Goal: Check status: Check status

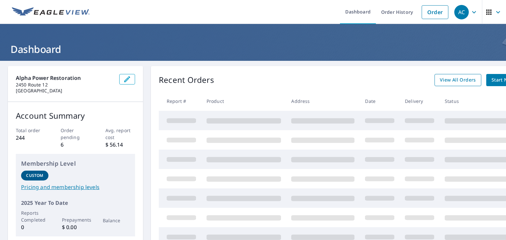
click at [444, 81] on span "View All Orders" at bounding box center [458, 80] width 36 height 8
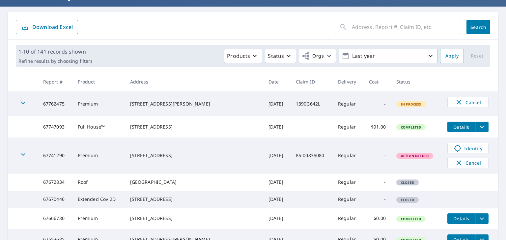
scroll to position [66, 0]
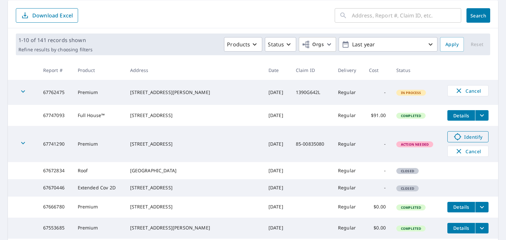
click at [457, 141] on span "Identify" at bounding box center [467, 137] width 33 height 8
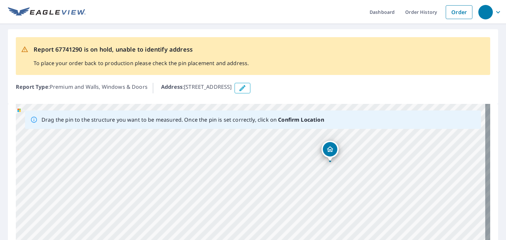
click at [246, 89] on icon "button" at bounding box center [242, 88] width 8 height 8
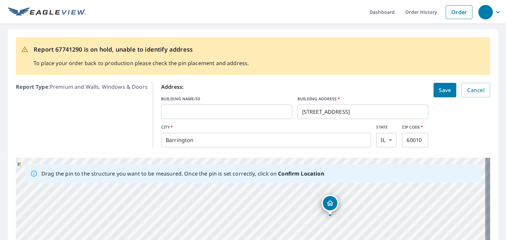
click at [303, 113] on input "[STREET_ADDRESS]" at bounding box center [362, 112] width 131 height 18
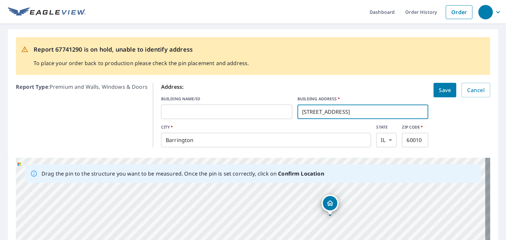
type input "[STREET_ADDRESS]"
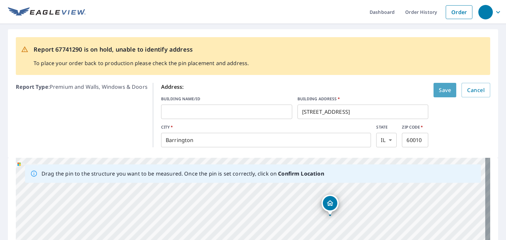
click at [439, 94] on span "Save" at bounding box center [445, 90] width 12 height 9
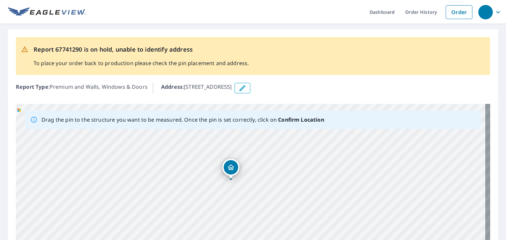
drag, startPoint x: 248, startPoint y: 168, endPoint x: 251, endPoint y: 145, distance: 23.2
click at [251, 145] on div "[STREET_ADDRESS]" at bounding box center [253, 207] width 474 height 206
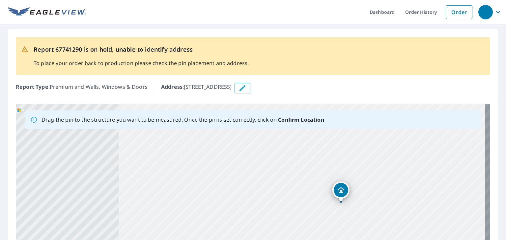
drag, startPoint x: 174, startPoint y: 194, endPoint x: 310, endPoint y: 205, distance: 136.8
click at [310, 205] on div "[STREET_ADDRESS]" at bounding box center [253, 207] width 474 height 206
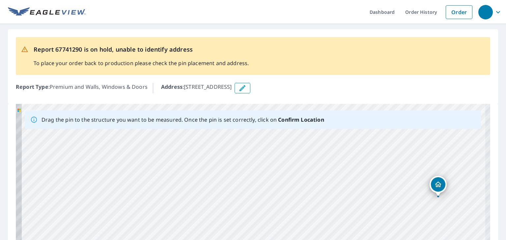
drag, startPoint x: 206, startPoint y: 205, endPoint x: 312, endPoint y: 199, distance: 106.2
click at [312, 199] on div "[STREET_ADDRESS]" at bounding box center [253, 207] width 474 height 206
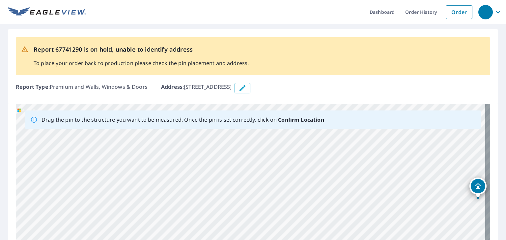
drag, startPoint x: 207, startPoint y: 199, endPoint x: 238, endPoint y: 201, distance: 31.7
click at [238, 201] on div "[STREET_ADDRESS]" at bounding box center [253, 207] width 474 height 206
drag, startPoint x: 257, startPoint y: 174, endPoint x: 252, endPoint y: 250, distance: 76.2
click at [252, 240] on html "Dashboard Order History Order Report 67741290 is on hold, unable to identify ad…" at bounding box center [253, 120] width 506 height 240
drag, startPoint x: 266, startPoint y: 181, endPoint x: 260, endPoint y: 255, distance: 74.6
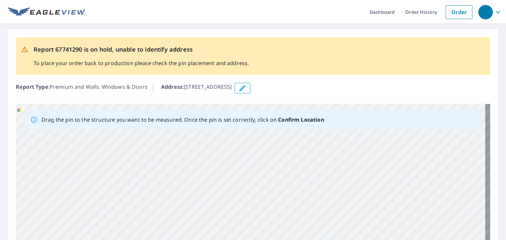
click at [260, 240] on html "Dashboard Order History Order Report 67741290 is on hold, unable to identify ad…" at bounding box center [253, 120] width 506 height 240
click at [268, 195] on div "[STREET_ADDRESS]" at bounding box center [253, 207] width 474 height 206
drag, startPoint x: 383, startPoint y: 200, endPoint x: 370, endPoint y: 255, distance: 57.0
click at [370, 240] on html "Dashboard Order History Order Report 67741290 is on hold, unable to identify ad…" at bounding box center [253, 120] width 506 height 240
click at [409, 170] on div "[STREET_ADDRESS]" at bounding box center [253, 207] width 474 height 206
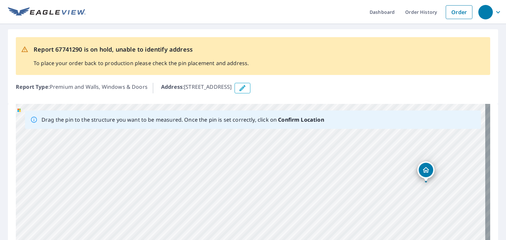
drag, startPoint x: 424, startPoint y: 210, endPoint x: 435, endPoint y: 136, distance: 74.5
click at [435, 136] on div "[STREET_ADDRESS]" at bounding box center [253, 207] width 474 height 206
drag, startPoint x: 292, startPoint y: 210, endPoint x: 312, endPoint y: 159, distance: 54.6
click at [312, 159] on div "[STREET_ADDRESS]" at bounding box center [253, 207] width 474 height 206
drag, startPoint x: 288, startPoint y: 175, endPoint x: 238, endPoint y: 214, distance: 63.6
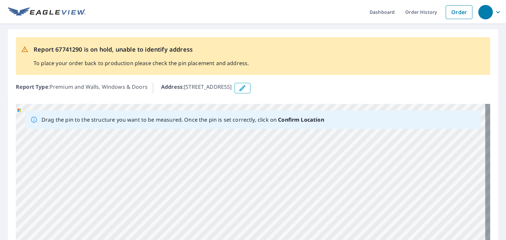
click at [238, 214] on div "[STREET_ADDRESS]" at bounding box center [253, 207] width 474 height 206
click at [328, 160] on div "[STREET_ADDRESS]" at bounding box center [253, 207] width 474 height 206
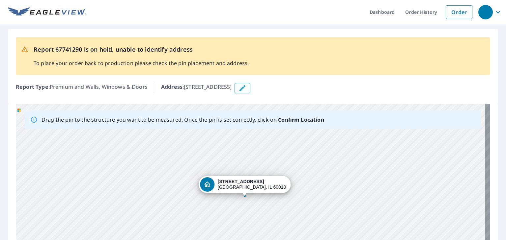
drag, startPoint x: 254, startPoint y: 203, endPoint x: 274, endPoint y: 184, distance: 27.2
click at [265, 189] on div "[STREET_ADDRESS]" at bounding box center [253, 207] width 474 height 206
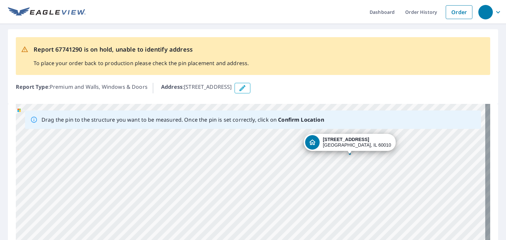
drag, startPoint x: 285, startPoint y: 224, endPoint x: 384, endPoint y: 187, distance: 105.0
click at [384, 187] on div "[STREET_ADDRESS]" at bounding box center [253, 207] width 474 height 206
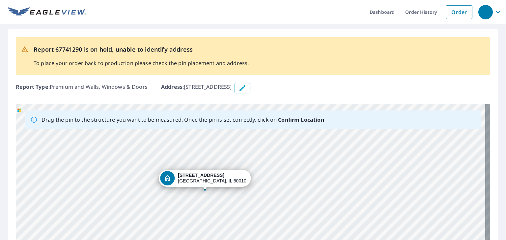
drag, startPoint x: 350, startPoint y: 154, endPoint x: 204, endPoint y: 190, distance: 149.9
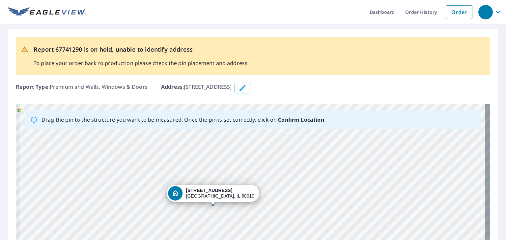
drag, startPoint x: 168, startPoint y: 178, endPoint x: 221, endPoint y: 217, distance: 66.3
click at [222, 218] on div "[STREET_ADDRESS]" at bounding box center [253, 207] width 474 height 206
drag, startPoint x: 215, startPoint y: 203, endPoint x: 230, endPoint y: 204, distance: 15.8
click at [230, 204] on div "[STREET_ADDRESS]" at bounding box center [253, 207] width 474 height 206
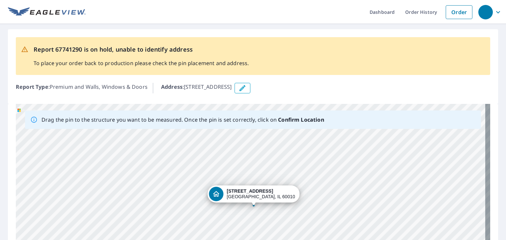
click at [234, 199] on div "[STREET_ADDRESS]" at bounding box center [253, 207] width 474 height 206
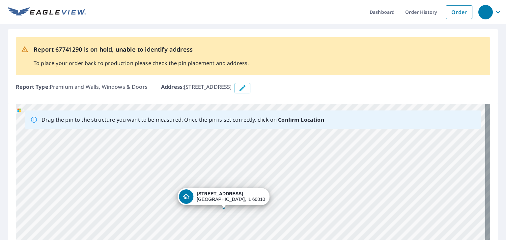
click at [207, 201] on div "[STREET_ADDRESS]" at bounding box center [253, 207] width 474 height 206
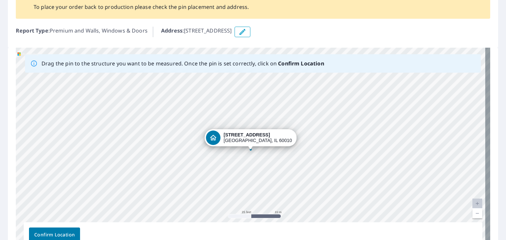
scroll to position [66, 0]
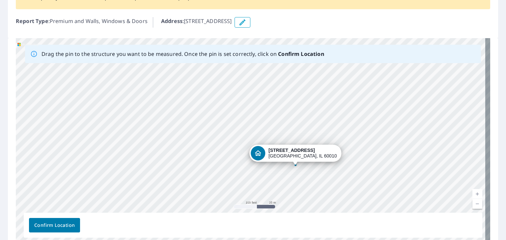
click at [57, 223] on span "Confirm Location" at bounding box center [54, 226] width 40 height 8
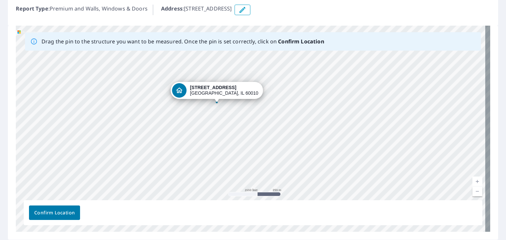
scroll to position [99, 0]
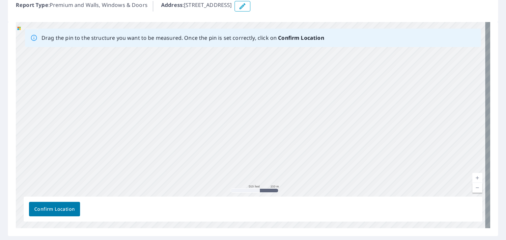
drag, startPoint x: 267, startPoint y: 86, endPoint x: 265, endPoint y: 220, distance: 133.3
click at [265, 220] on div "Drag the pin to the structure you want to be measured. Once the pin is set corr…" at bounding box center [253, 125] width 474 height 206
drag, startPoint x: 274, startPoint y: 106, endPoint x: 259, endPoint y: 225, distance: 119.8
click at [259, 224] on div "[STREET_ADDRESS]" at bounding box center [253, 125] width 474 height 206
drag, startPoint x: 282, startPoint y: 97, endPoint x: 263, endPoint y: 240, distance: 143.8
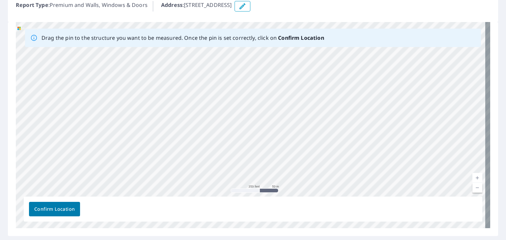
click at [263, 240] on html "Dashboard Order History Order Report 67741290 for [STREET_ADDRESS] placement ha…" at bounding box center [253, 120] width 506 height 240
click at [266, 133] on div "[STREET_ADDRESS]" at bounding box center [253, 125] width 474 height 206
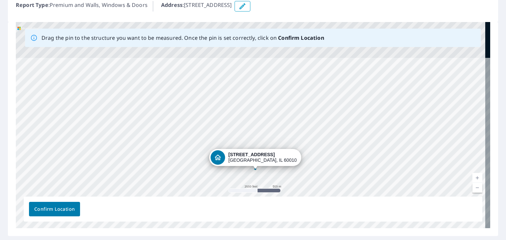
drag, startPoint x: 271, startPoint y: 107, endPoint x: 270, endPoint y: 182, distance: 75.1
click at [269, 183] on div "[STREET_ADDRESS]" at bounding box center [253, 125] width 474 height 206
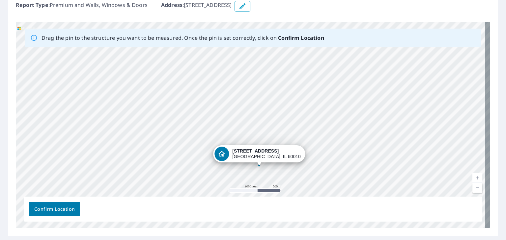
click at [277, 170] on div "[STREET_ADDRESS]" at bounding box center [253, 125] width 474 height 206
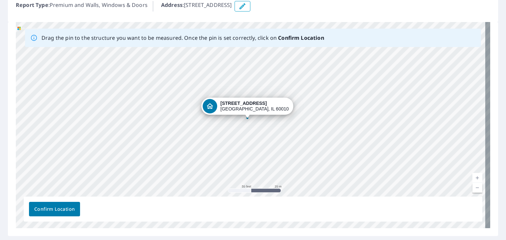
click at [255, 191] on div "[STREET_ADDRESS]" at bounding box center [253, 125] width 474 height 206
click at [62, 211] on span "Confirm Location" at bounding box center [54, 209] width 40 height 8
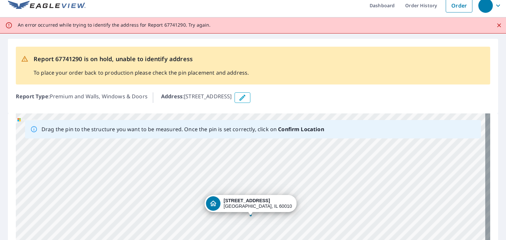
scroll to position [0, 0]
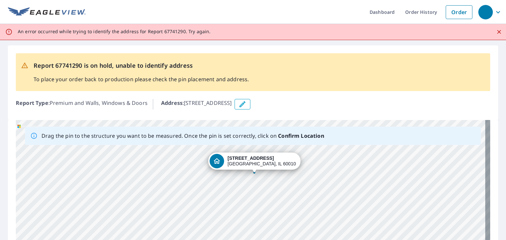
drag, startPoint x: 163, startPoint y: 230, endPoint x: 178, endPoint y: 173, distance: 59.6
click at [178, 173] on div "[STREET_ADDRESS]" at bounding box center [253, 223] width 474 height 206
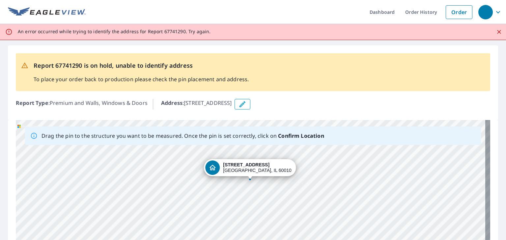
drag, startPoint x: 255, startPoint y: 175, endPoint x: 251, endPoint y: 180, distance: 6.1
click at [251, 180] on div "[STREET_ADDRESS]" at bounding box center [253, 223] width 474 height 206
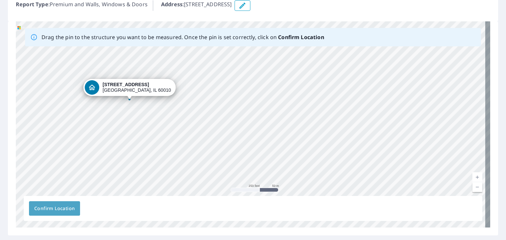
click at [46, 204] on button "Confirm Location" at bounding box center [54, 208] width 51 height 14
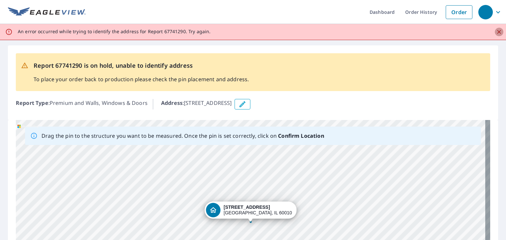
click at [497, 31] on icon "Close" at bounding box center [499, 32] width 4 height 4
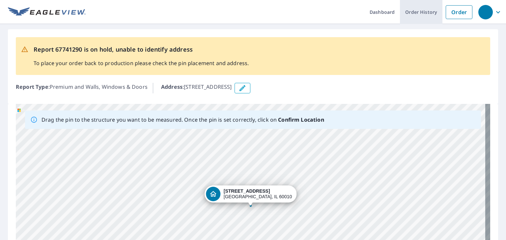
click at [429, 12] on link "Order History" at bounding box center [421, 12] width 42 height 24
